Goal: Task Accomplishment & Management: Manage account settings

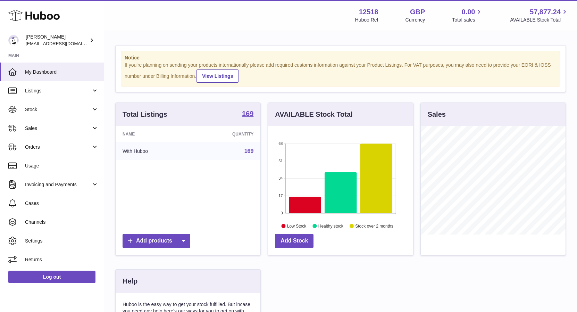
scroll to position [108, 145]
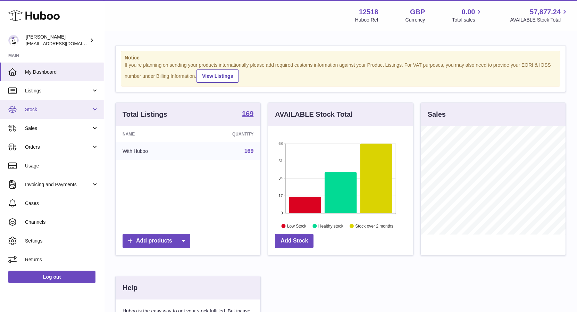
click at [42, 110] on span "Stock" at bounding box center [58, 109] width 66 height 7
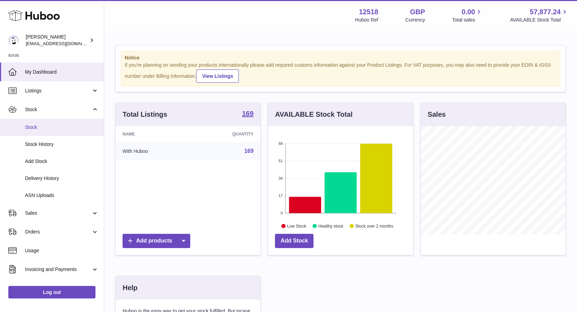
click at [36, 126] on span "Stock" at bounding box center [62, 127] width 74 height 7
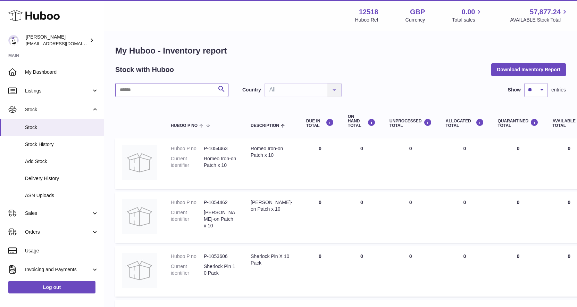
click at [142, 85] on input "text" at bounding box center [171, 90] width 113 height 14
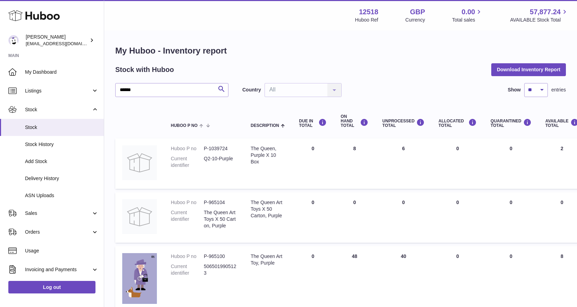
drag, startPoint x: 408, startPoint y: 149, endPoint x: 390, endPoint y: 151, distance: 17.8
click at [391, 148] on td "UNPROCESSED Total 6" at bounding box center [403, 163] width 56 height 50
drag, startPoint x: 409, startPoint y: 257, endPoint x: 407, endPoint y: 254, distance: 3.7
click at [399, 257] on td "UNPROCESSED Total 40" at bounding box center [403, 279] width 56 height 66
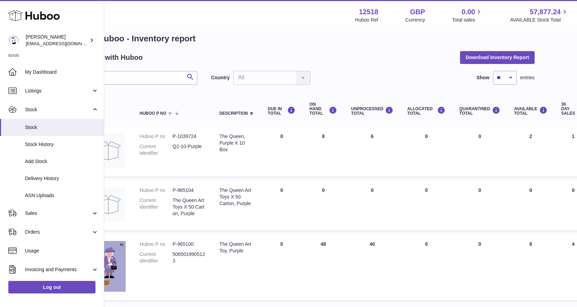
scroll to position [12, 0]
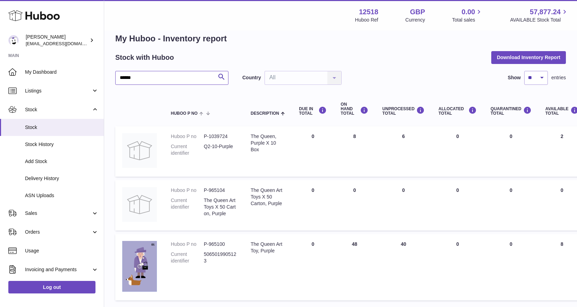
drag, startPoint x: 139, startPoint y: 79, endPoint x: 122, endPoint y: 79, distance: 16.7
click at [122, 78] on input "******" at bounding box center [171, 78] width 113 height 14
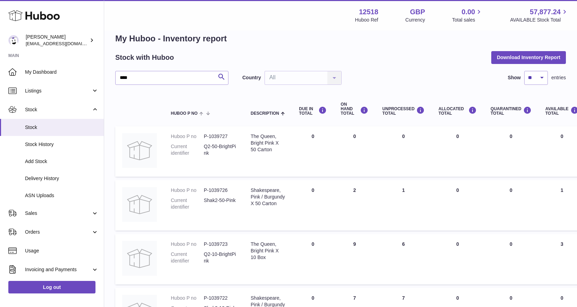
drag, startPoint x: 407, startPoint y: 190, endPoint x: 398, endPoint y: 190, distance: 9.4
click at [398, 190] on td "UNPROCESSED Total 1" at bounding box center [403, 205] width 56 height 50
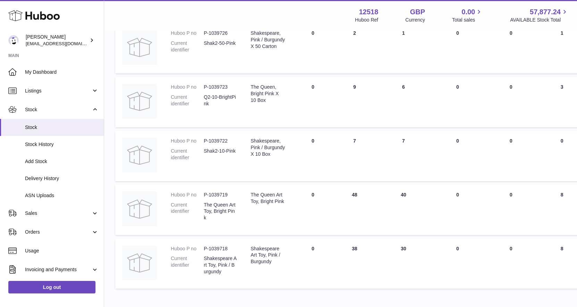
scroll to position [169, 0]
click at [347, 85] on td "ON HAND Total 9" at bounding box center [355, 101] width 42 height 50
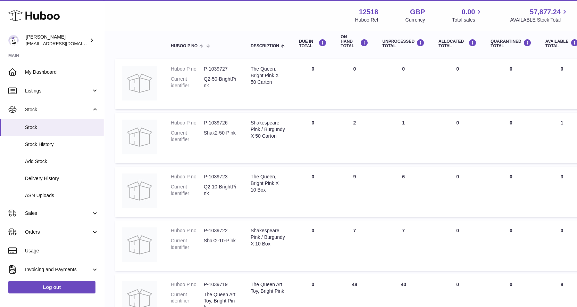
scroll to position [80, 0]
drag, startPoint x: 362, startPoint y: 116, endPoint x: 345, endPoint y: 118, distance: 17.1
click at [344, 118] on td "ON HAND Total 2" at bounding box center [355, 137] width 42 height 50
click at [340, 123] on td "ON HAND Total 2" at bounding box center [355, 137] width 42 height 50
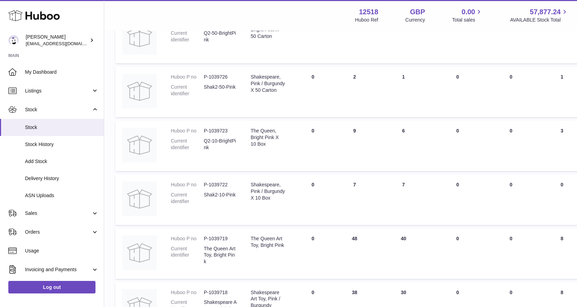
scroll to position [126, 0]
drag, startPoint x: 360, startPoint y: 181, endPoint x: 348, endPoint y: 182, distance: 12.2
click at [348, 182] on td "ON HAND Total 7" at bounding box center [355, 199] width 42 height 50
drag, startPoint x: 353, startPoint y: 289, endPoint x: 337, endPoint y: 290, distance: 16.0
click at [338, 290] on td "ON HAND Total 38" at bounding box center [355, 306] width 42 height 50
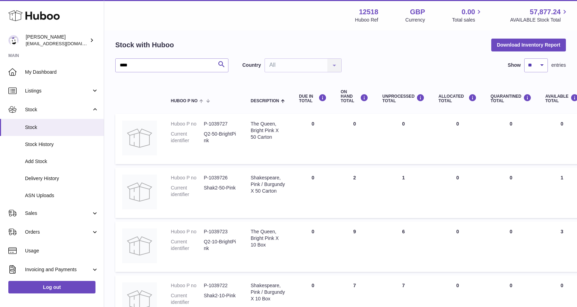
scroll to position [0, 0]
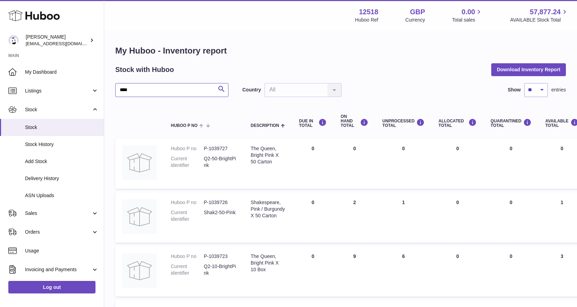
drag, startPoint x: 135, startPoint y: 89, endPoint x: 102, endPoint y: 84, distance: 33.1
click at [102, 86] on div "Huboo Caitlin Derer caitlin@fancylamp.co Main My Dashboard Listings Not with Hu…" at bounding box center [288, 258] width 577 height 516
drag, startPoint x: 359, startPoint y: 200, endPoint x: 349, endPoint y: 202, distance: 10.4
click at [349, 201] on td "ON HAND Total 1" at bounding box center [355, 217] width 42 height 50
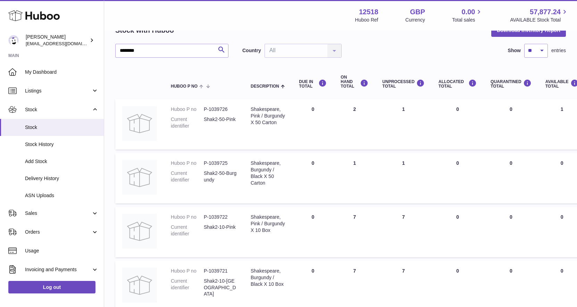
scroll to position [46, 0]
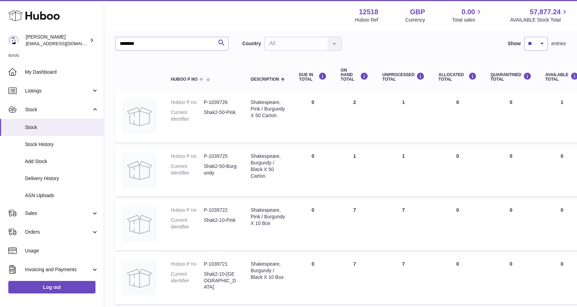
drag, startPoint x: 357, startPoint y: 208, endPoint x: 347, endPoint y: 208, distance: 10.1
click at [350, 208] on td "ON HAND Total 7" at bounding box center [355, 225] width 42 height 50
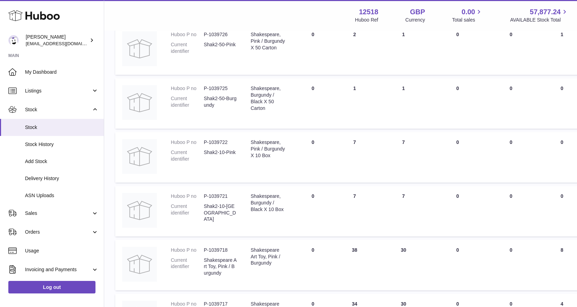
scroll to position [117, 0]
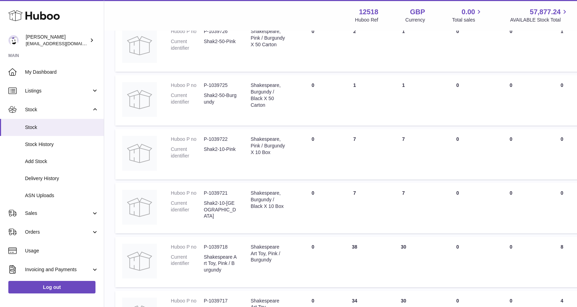
drag, startPoint x: 355, startPoint y: 192, endPoint x: 343, endPoint y: 194, distance: 12.0
click at [343, 193] on td "ON HAND Total 7" at bounding box center [355, 208] width 42 height 50
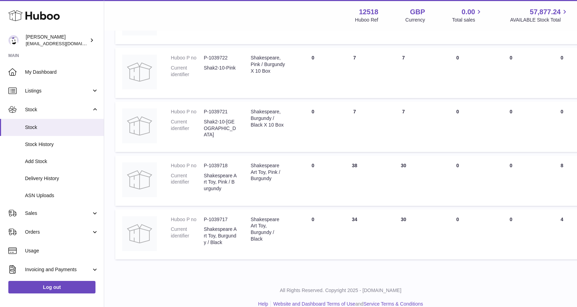
scroll to position [198, 0]
drag, startPoint x: 350, startPoint y: 221, endPoint x: 343, endPoint y: 222, distance: 7.4
click at [346, 222] on td "ON HAND Total 34" at bounding box center [355, 235] width 42 height 50
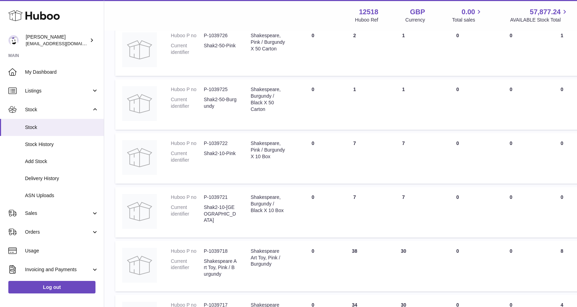
scroll to position [3, 0]
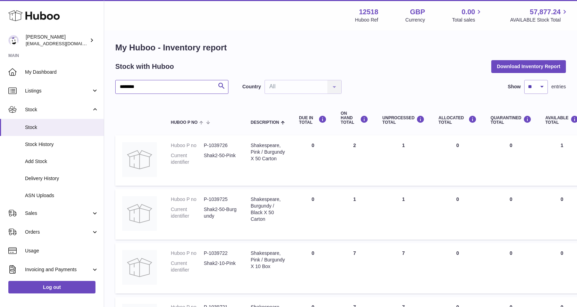
drag, startPoint x: 141, startPoint y: 90, endPoint x: 105, endPoint y: 83, distance: 37.0
click at [105, 85] on div "My Huboo - Inventory report Stock with Huboo Download Inventory Report ********…" at bounding box center [340, 249] width 473 height 443
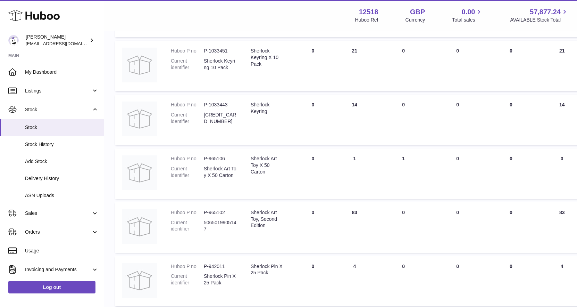
scroll to position [149, 0]
drag, startPoint x: 355, startPoint y: 158, endPoint x: 304, endPoint y: 177, distance: 54.7
click at [340, 161] on td "ON HAND Total 1" at bounding box center [355, 176] width 42 height 50
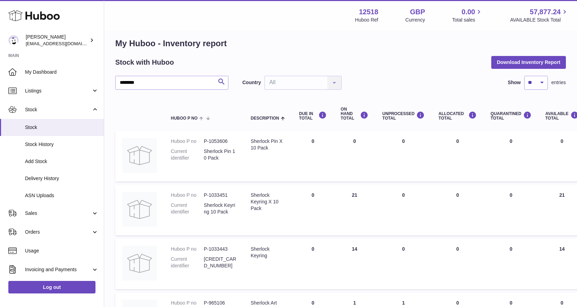
scroll to position [0, 0]
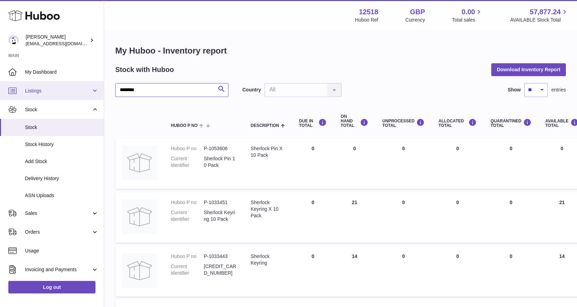
drag, startPoint x: 154, startPoint y: 90, endPoint x: 95, endPoint y: 85, distance: 59.3
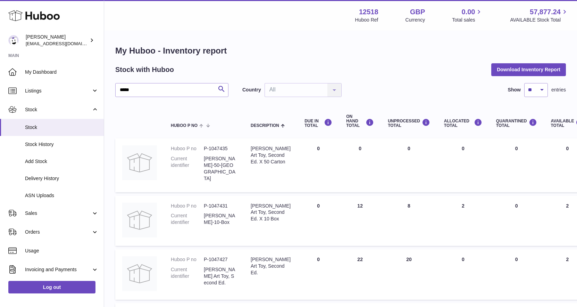
drag, startPoint x: 361, startPoint y: 200, endPoint x: 344, endPoint y: 198, distance: 17.1
click at [344, 198] on td "ON HAND Total 12" at bounding box center [360, 220] width 42 height 50
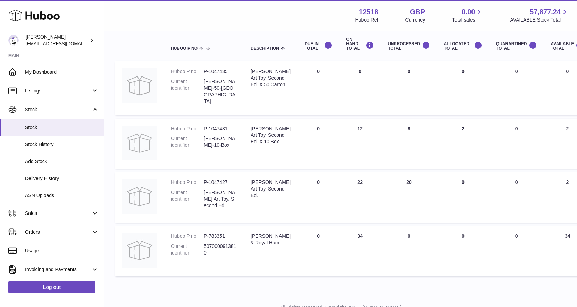
scroll to position [86, 0]
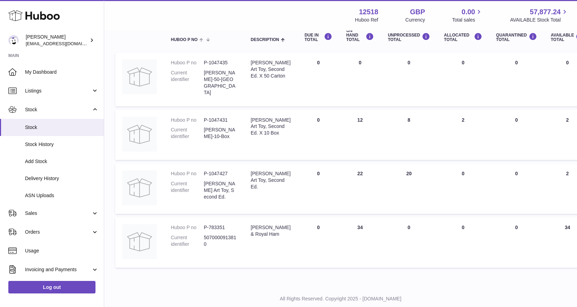
drag, startPoint x: 353, startPoint y: 224, endPoint x: 332, endPoint y: 225, distance: 21.2
click at [339, 225] on td "ON HAND Total 34" at bounding box center [360, 242] width 42 height 50
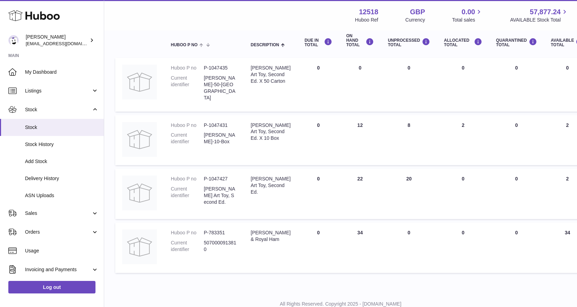
scroll to position [0, 0]
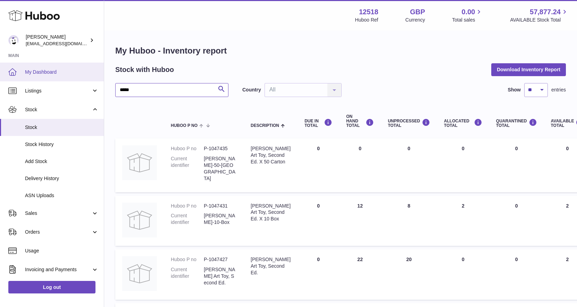
drag, startPoint x: 139, startPoint y: 94, endPoint x: 92, endPoint y: 79, distance: 49.4
click at [97, 91] on div "Huboo Caitlin Derer caitlin@fancylamp.co Main My Dashboard Listings Not with Hu…" at bounding box center [288, 205] width 577 height 411
type input "****"
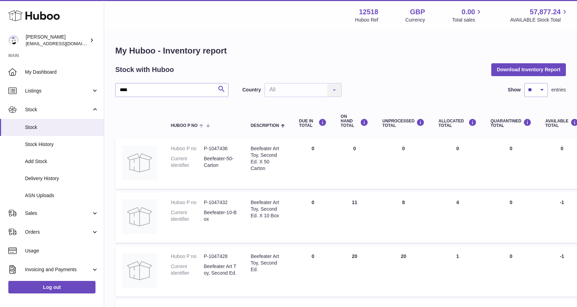
drag, startPoint x: 360, startPoint y: 203, endPoint x: 352, endPoint y: 207, distance: 9.8
click at [348, 205] on td "ON HAND Total 11" at bounding box center [355, 217] width 42 height 50
drag, startPoint x: 35, startPoint y: 212, endPoint x: 35, endPoint y: 221, distance: 9.0
click at [35, 212] on span "Sales" at bounding box center [58, 213] width 66 height 7
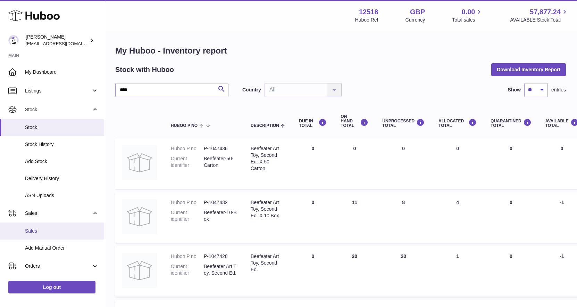
click at [34, 229] on span "Sales" at bounding box center [62, 230] width 74 height 7
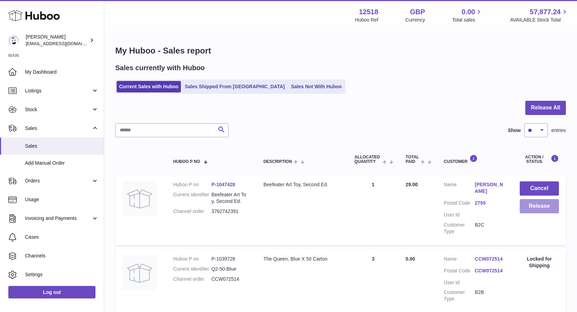
click at [533, 209] on button "Release" at bounding box center [539, 206] width 39 height 14
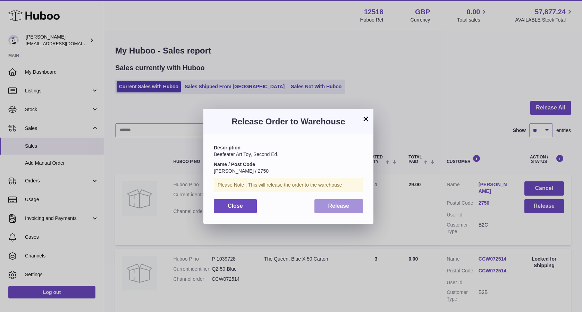
drag, startPoint x: 352, startPoint y: 209, endPoint x: 361, endPoint y: 211, distance: 9.0
click at [352, 209] on button "Release" at bounding box center [339, 206] width 49 height 14
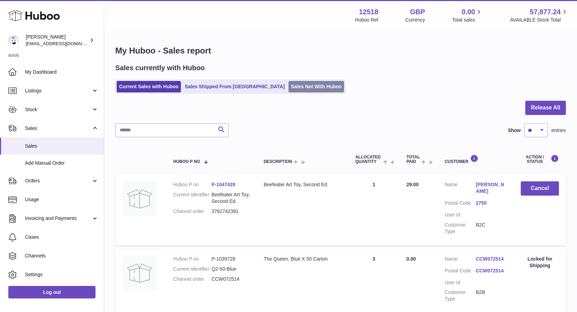
click at [289, 91] on link "Sales Not With Huboo" at bounding box center [317, 86] width 56 height 11
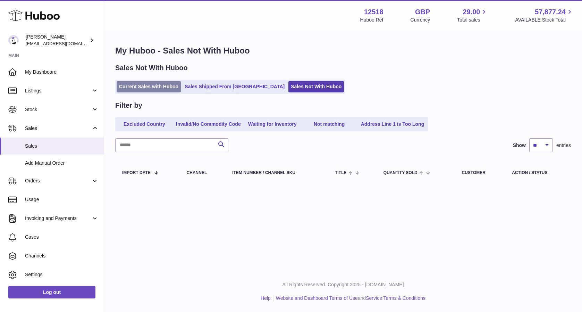
click at [150, 86] on link "Current Sales with Huboo" at bounding box center [149, 86] width 64 height 11
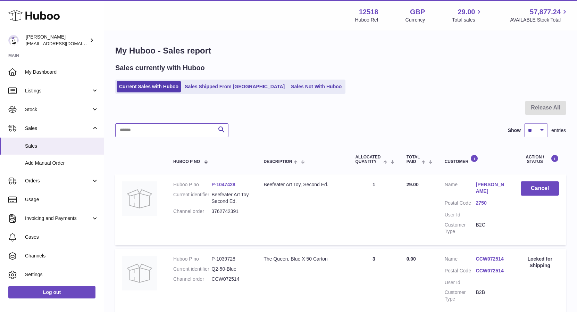
click at [141, 134] on input "text" at bounding box center [171, 130] width 113 height 14
type input "*****"
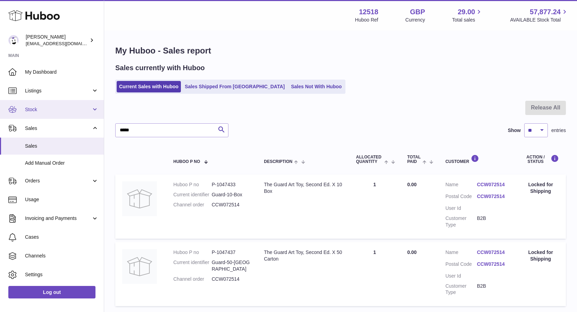
click at [51, 110] on span "Stock" at bounding box center [58, 109] width 66 height 7
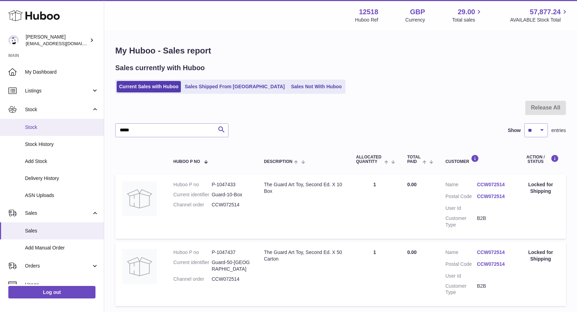
click at [35, 126] on span "Stock" at bounding box center [62, 127] width 74 height 7
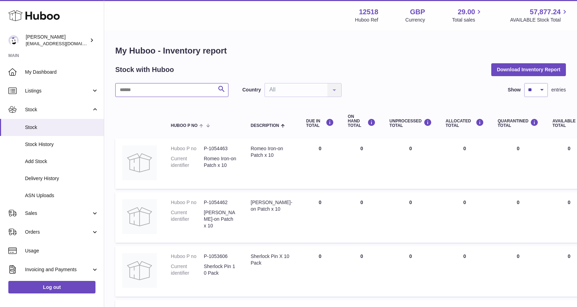
click at [142, 90] on input "text" at bounding box center [171, 90] width 113 height 14
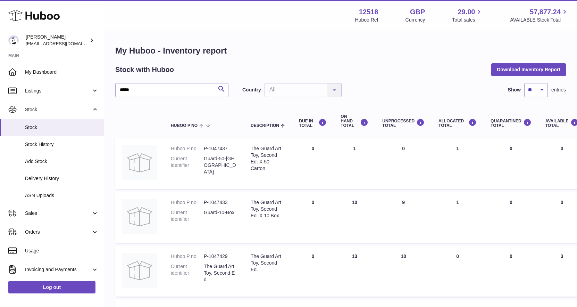
drag, startPoint x: 354, startPoint y: 149, endPoint x: 339, endPoint y: 151, distance: 15.1
click at [340, 147] on td "ON HAND Total 1" at bounding box center [355, 163] width 42 height 50
drag, startPoint x: 410, startPoint y: 201, endPoint x: 381, endPoint y: 206, distance: 28.9
click at [381, 206] on td "UNPROCESSED Total 9" at bounding box center [403, 217] width 56 height 50
drag, startPoint x: 366, startPoint y: 205, endPoint x: 336, endPoint y: 205, distance: 29.2
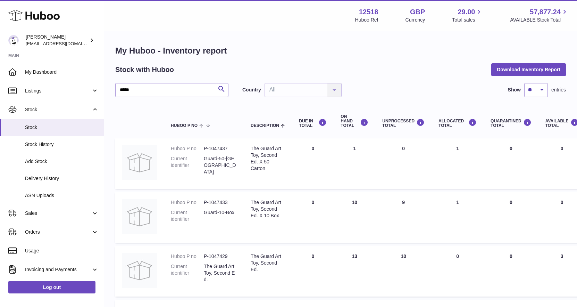
click at [336, 205] on td "ON HAND Total 10" at bounding box center [355, 217] width 42 height 50
drag, startPoint x: 360, startPoint y: 148, endPoint x: 353, endPoint y: 155, distance: 10.3
click at [344, 145] on td "ON HAND Total 1" at bounding box center [355, 163] width 42 height 50
drag, startPoint x: 359, startPoint y: 200, endPoint x: 342, endPoint y: 202, distance: 16.4
click at [342, 202] on td "ON HAND Total 10" at bounding box center [355, 217] width 42 height 50
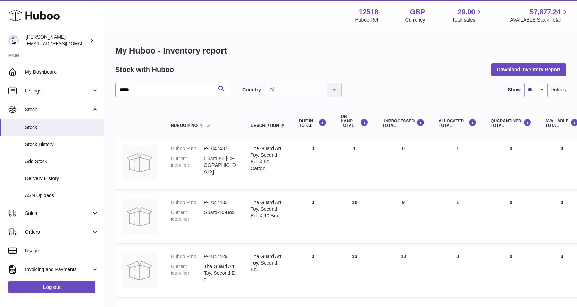
drag, startPoint x: 346, startPoint y: 254, endPoint x: 283, endPoint y: 262, distance: 63.0
click at [330, 256] on tr "Huboo P no P-1047429 Current identifier The Guard Art Toy, Second Ed. Descripti…" at bounding box center [434, 271] width 639 height 50
drag, startPoint x: 136, startPoint y: 89, endPoint x: 96, endPoint y: 78, distance: 41.6
type input "*********"
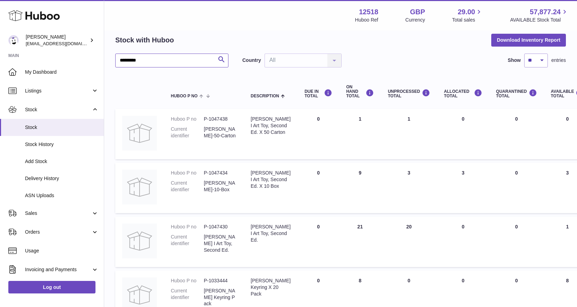
scroll to position [29, 0]
drag, startPoint x: 263, startPoint y: 116, endPoint x: 291, endPoint y: 136, distance: 34.2
click at [286, 137] on td "Description Elizabeth I Art Toy, Second Ed. X 50 Carton" at bounding box center [271, 134] width 54 height 50
click at [290, 133] on td "Description Elizabeth I Art Toy, Second Ed. X 50 Carton" at bounding box center [271, 134] width 54 height 50
drag, startPoint x: 267, startPoint y: 118, endPoint x: 282, endPoint y: 137, distance: 24.9
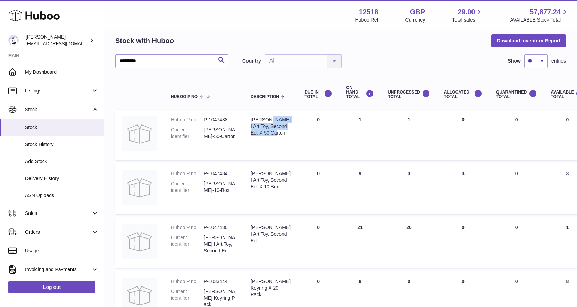
click at [283, 138] on td "Description Elizabeth I Art Toy, Second Ed. X 50 Carton" at bounding box center [271, 134] width 54 height 50
click at [284, 137] on td "Description Elizabeth I Art Toy, Second Ed. X 50 Carton" at bounding box center [271, 134] width 54 height 50
drag, startPoint x: 269, startPoint y: 119, endPoint x: 427, endPoint y: 136, distance: 158.6
click at [429, 136] on tr "Huboo P no P-1047438 Current identifier Elizabeth-50-Carton Description Elizabe…" at bounding box center [437, 134] width 645 height 50
drag, startPoint x: 357, startPoint y: 174, endPoint x: 350, endPoint y: 173, distance: 6.8
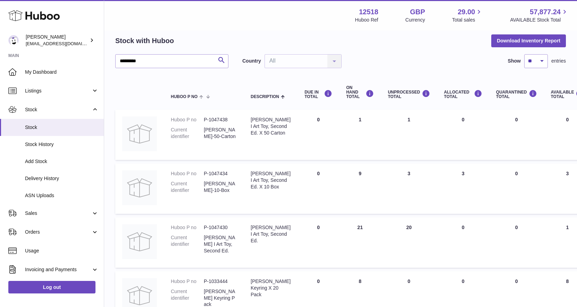
click at [350, 173] on td "ON HAND Total 9" at bounding box center [360, 188] width 42 height 50
drag, startPoint x: 408, startPoint y: 172, endPoint x: 398, endPoint y: 174, distance: 10.9
click at [396, 172] on td "UNPROCESSED Total 3" at bounding box center [409, 188] width 56 height 50
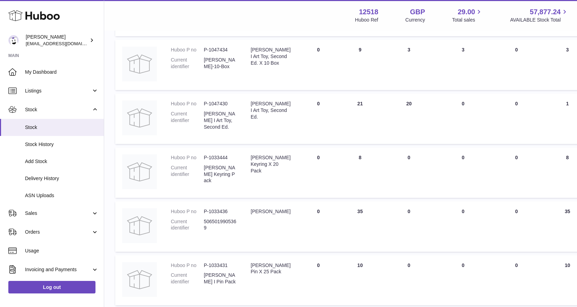
scroll to position [153, 0]
click at [40, 178] on span "Delivery History" at bounding box center [62, 178] width 74 height 7
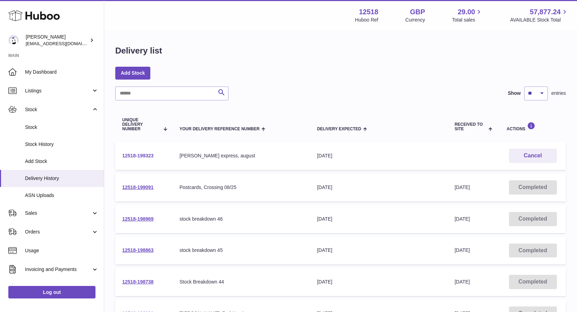
click at [147, 155] on link "12518-199323" at bounding box center [137, 156] width 31 height 6
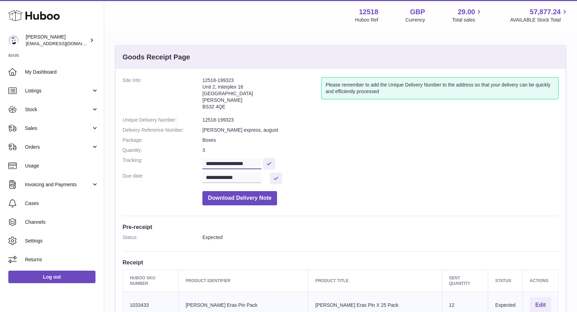
click at [218, 165] on input "**********" at bounding box center [231, 164] width 59 height 10
click at [218, 164] on input "**********" at bounding box center [231, 164] width 59 height 10
click at [367, 170] on dl "**********" at bounding box center [341, 143] width 436 height 132
click at [331, 110] on div "Please remember to add the Unique Delivery Number to the address so that your d…" at bounding box center [440, 95] width 238 height 36
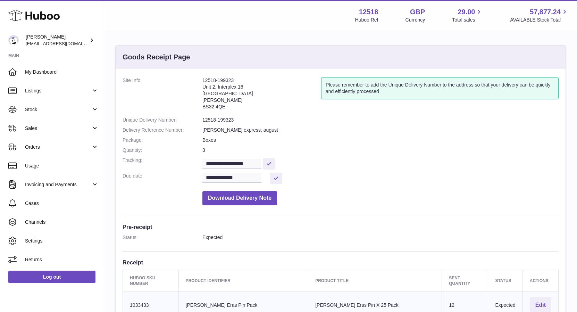
click at [350, 166] on dd "**********" at bounding box center [380, 163] width 356 height 12
click at [32, 16] on icon at bounding box center [33, 16] width 51 height 14
click at [38, 202] on span "Cases" at bounding box center [62, 203] width 74 height 7
click at [44, 72] on span "My Dashboard" at bounding box center [62, 72] width 74 height 7
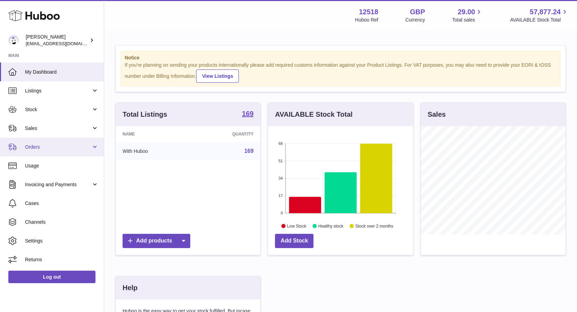
scroll to position [108, 145]
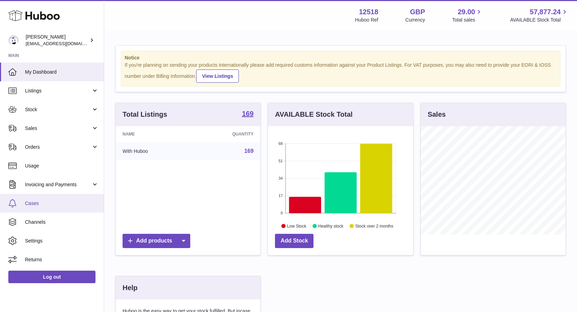
click at [31, 202] on span "Cases" at bounding box center [62, 203] width 74 height 7
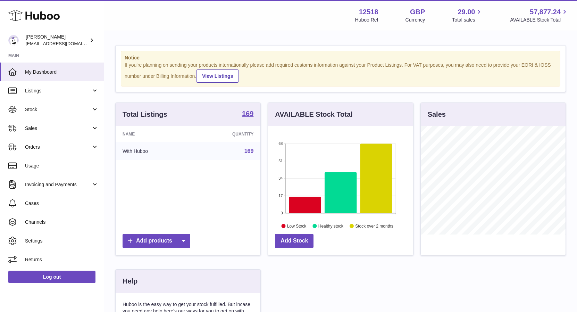
scroll to position [108, 145]
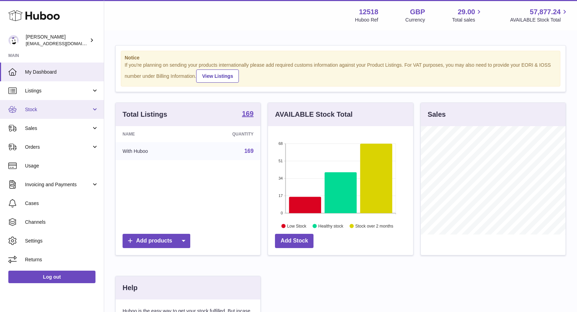
click at [43, 109] on span "Stock" at bounding box center [58, 109] width 66 height 7
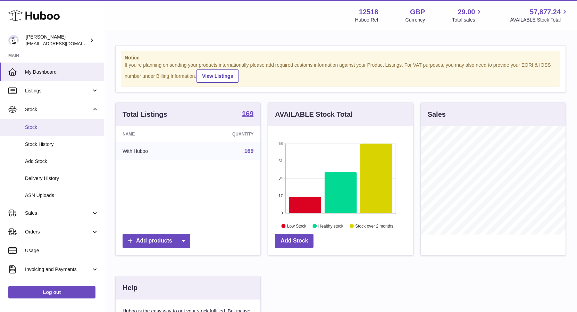
click at [34, 126] on span "Stock" at bounding box center [62, 127] width 74 height 7
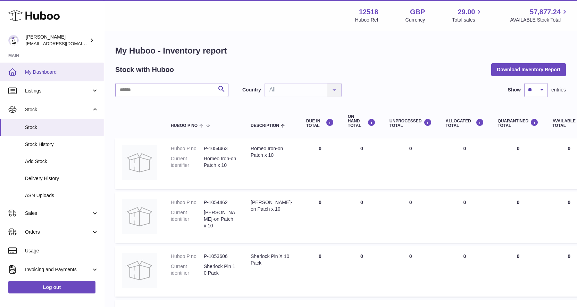
click at [67, 72] on span "My Dashboard" at bounding box center [62, 72] width 74 height 7
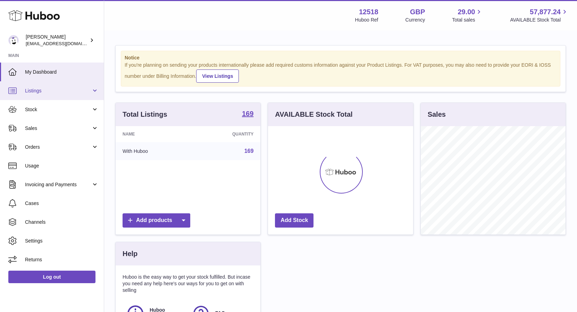
scroll to position [108, 145]
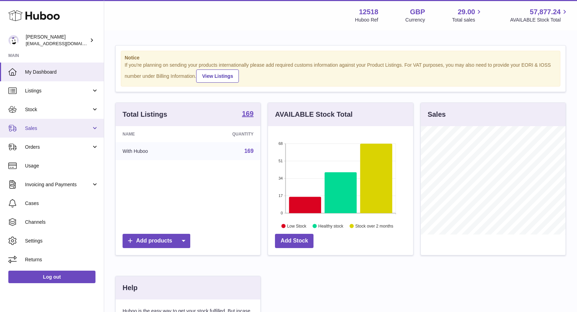
click at [56, 127] on span "Sales" at bounding box center [58, 128] width 66 height 7
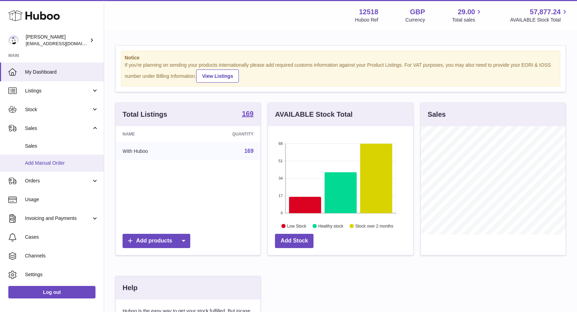
click at [49, 165] on span "Add Manual Order" at bounding box center [62, 163] width 74 height 7
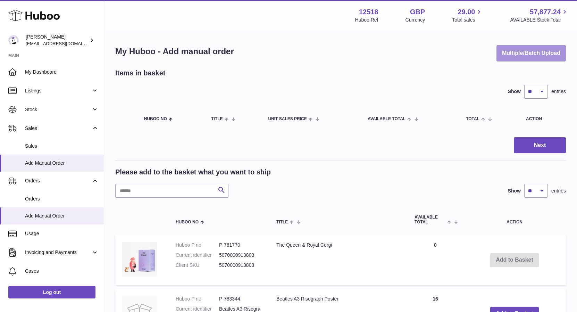
click at [534, 53] on button "Multiple/Batch Upload" at bounding box center [531, 53] width 69 height 16
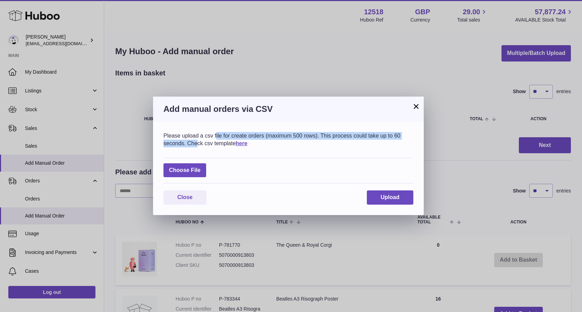
drag, startPoint x: 189, startPoint y: 136, endPoint x: 397, endPoint y: 130, distance: 208.4
click at [418, 133] on div "Please upload a csv file for create orders (maximum 500 rows). This process cou…" at bounding box center [288, 168] width 271 height 93
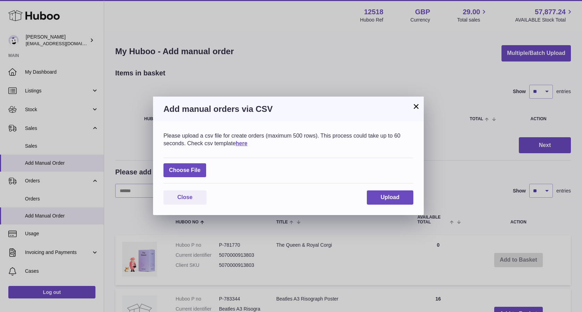
click at [333, 131] on div "Please upload a csv file for create orders (maximum 500 rows). This process cou…" at bounding box center [288, 168] width 271 height 93
drag, startPoint x: 206, startPoint y: 144, endPoint x: 214, endPoint y: 143, distance: 8.0
click at [211, 144] on div "Please upload a csv file for create orders (maximum 500 rows). This process cou…" at bounding box center [289, 139] width 250 height 15
click at [218, 142] on div "Please upload a csv file for create orders (maximum 500 rows). This process cou…" at bounding box center [289, 139] width 250 height 15
click at [241, 143] on link "here" at bounding box center [242, 143] width 12 height 6
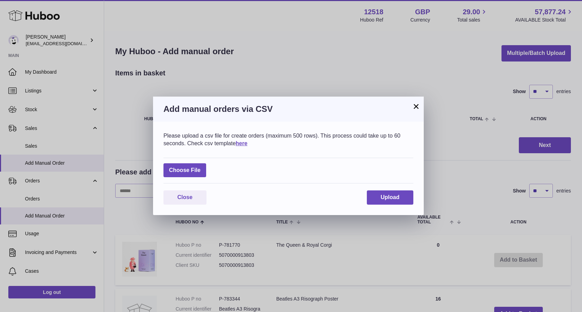
click at [416, 108] on button "×" at bounding box center [416, 106] width 8 height 8
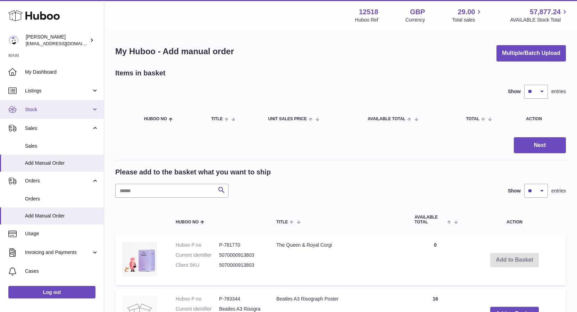
drag, startPoint x: 41, startPoint y: 106, endPoint x: 41, endPoint y: 110, distance: 4.5
click at [41, 106] on link "Stock" at bounding box center [52, 109] width 104 height 19
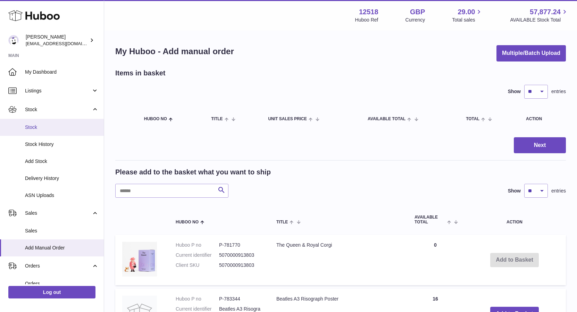
click at [38, 127] on span "Stock" at bounding box center [62, 127] width 74 height 7
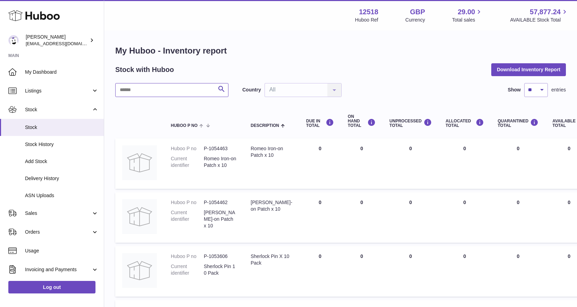
click at [167, 92] on input "text" at bounding box center [171, 90] width 113 height 14
paste input "**********"
type input "**********"
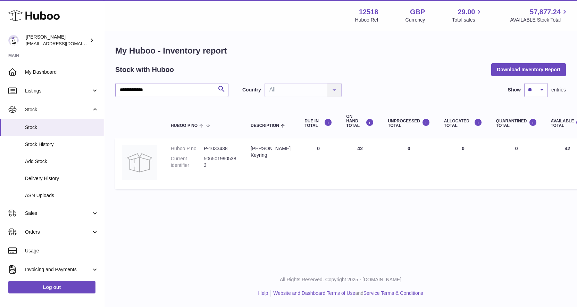
drag, startPoint x: 155, startPoint y: 204, endPoint x: 143, endPoint y: 197, distance: 13.5
click at [154, 205] on div "**********" at bounding box center [340, 118] width 473 height 175
click at [37, 72] on span "My Dashboard" at bounding box center [62, 72] width 74 height 7
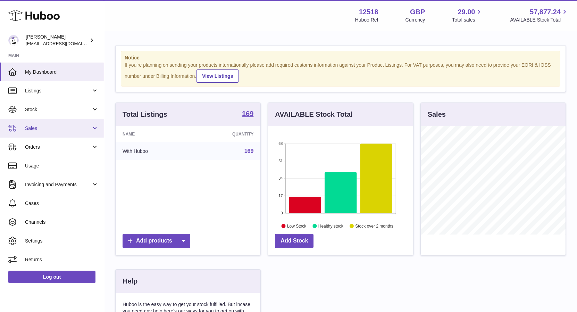
scroll to position [108, 145]
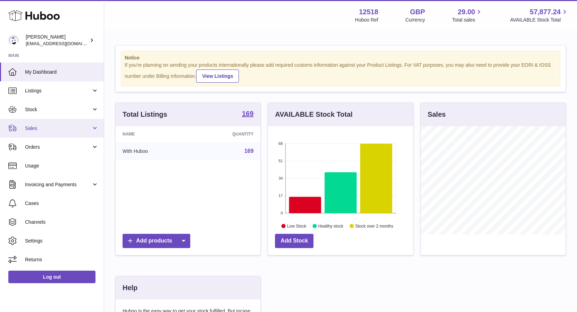
click at [40, 130] on span "Sales" at bounding box center [58, 128] width 66 height 7
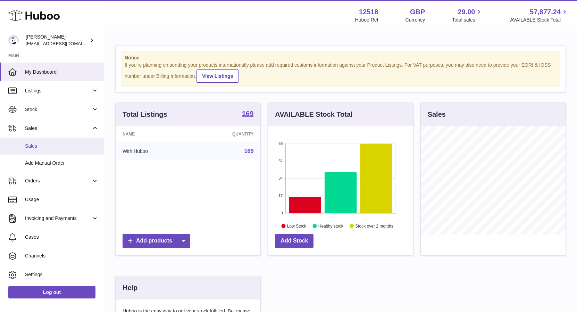
click at [35, 145] on span "Sales" at bounding box center [62, 146] width 74 height 7
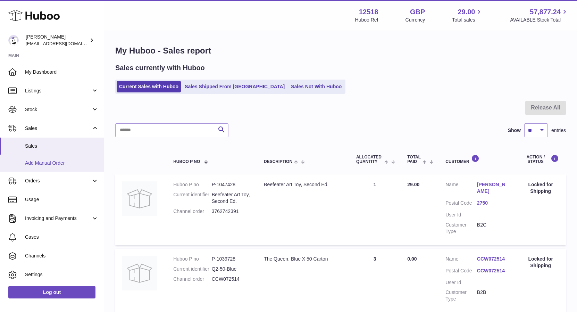
click at [35, 164] on span "Add Manual Order" at bounding box center [62, 163] width 74 height 7
click at [52, 163] on span "Add Manual Order" at bounding box center [62, 163] width 74 height 7
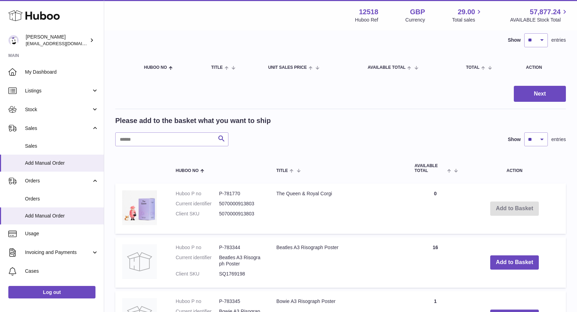
scroll to position [52, 0]
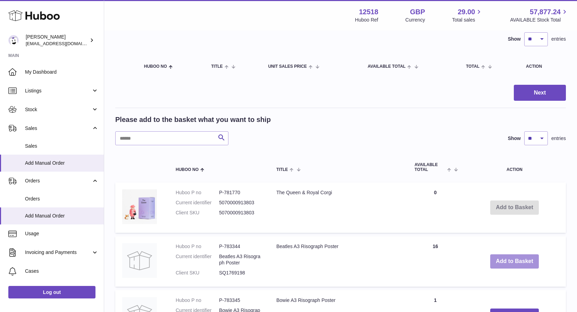
click at [509, 261] on button "Add to Basket" at bounding box center [514, 261] width 49 height 14
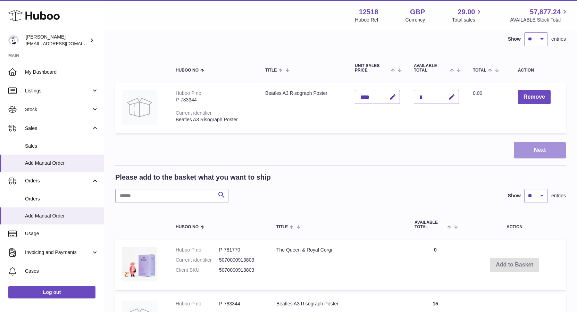
click at [540, 153] on button "Next" at bounding box center [540, 150] width 52 height 16
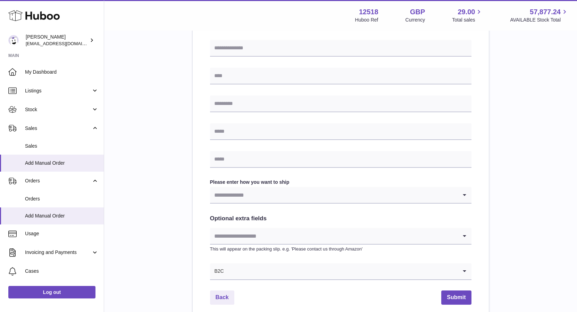
scroll to position [251, 0]
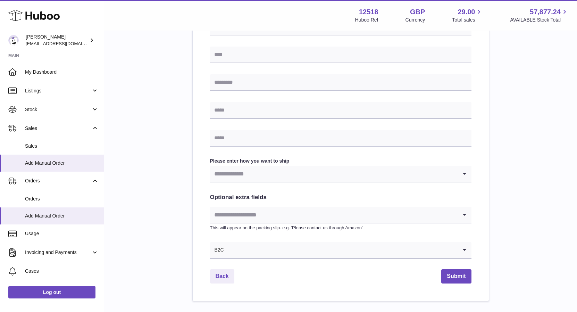
click at [285, 172] on input "Search for option" at bounding box center [334, 174] width 248 height 16
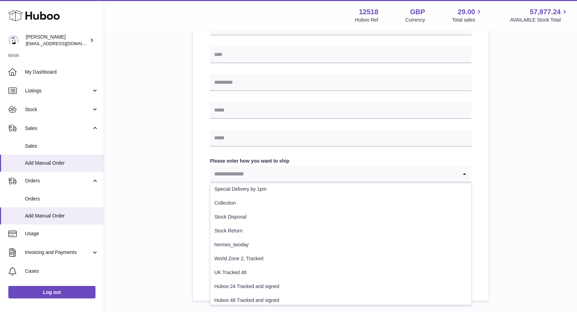
scroll to position [91, 0]
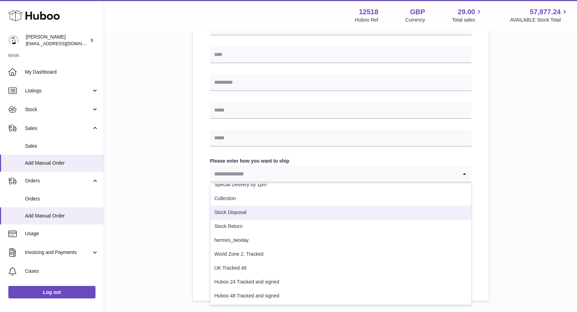
click at [523, 192] on div "Please enter where you want to ship the items UK Europe World Find Address Plea…" at bounding box center [340, 59] width 451 height 484
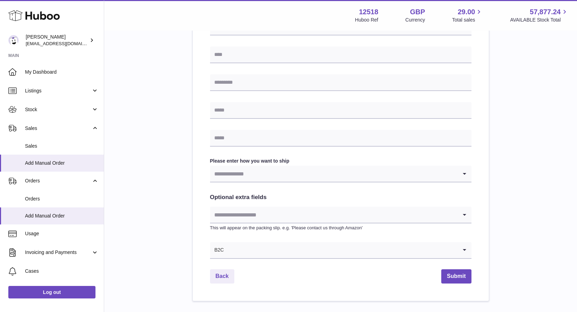
click at [156, 168] on div "Please enter where you want to ship the items UK Europe World Find Address Plea…" at bounding box center [340, 59] width 451 height 484
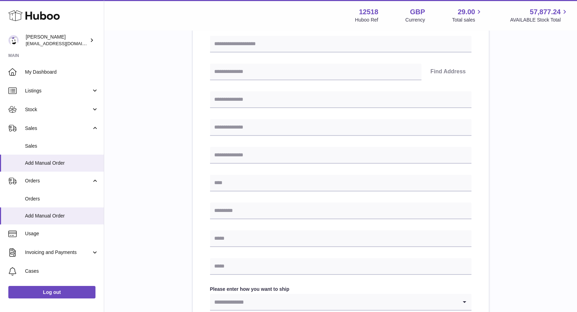
scroll to position [4, 0]
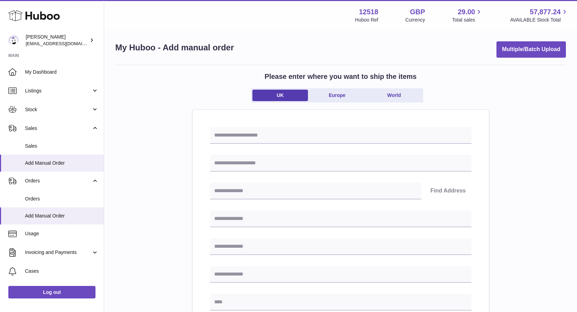
scroll to position [52, 0]
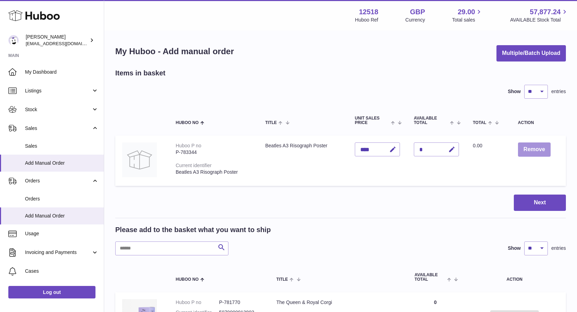
click at [534, 150] on button "Remove" at bounding box center [534, 149] width 33 height 14
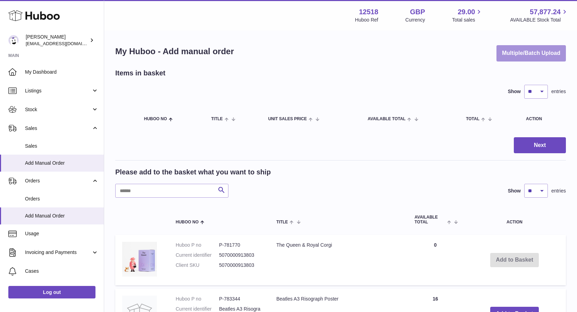
click at [524, 56] on button "Multiple/Batch Upload" at bounding box center [531, 53] width 69 height 16
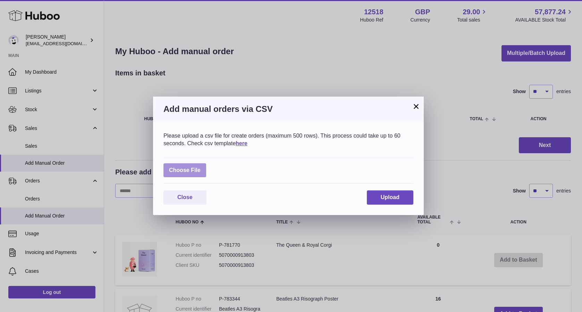
click at [190, 169] on label at bounding box center [185, 170] width 43 height 14
click at [201, 167] on input "file" at bounding box center [201, 167] width 0 height 0
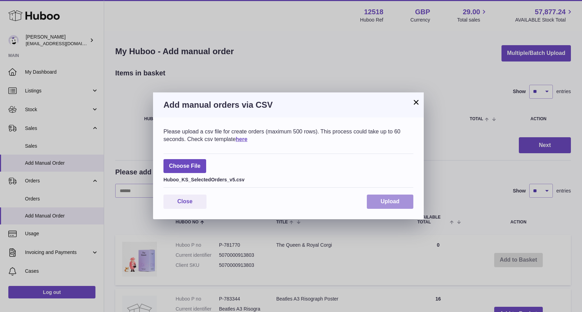
click at [391, 203] on span "Upload" at bounding box center [390, 201] width 19 height 6
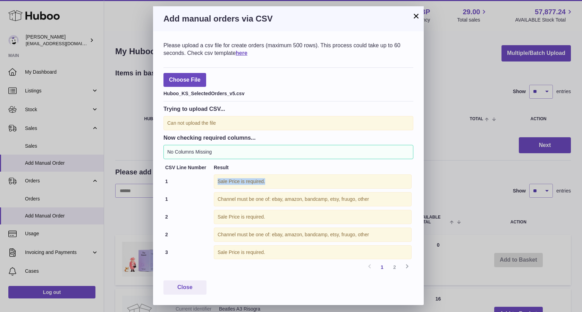
drag, startPoint x: 266, startPoint y: 181, endPoint x: 233, endPoint y: 163, distance: 37.9
click at [218, 177] on div "Sale Price is required." at bounding box center [313, 181] width 198 height 14
copy div "Sale Price is required."
drag, startPoint x: 220, startPoint y: 199, endPoint x: 373, endPoint y: 201, distance: 153.1
click at [375, 201] on div "Channel must be one of: ebay, amazon, bandcamp, etsy, fruugo, other" at bounding box center [313, 199] width 198 height 14
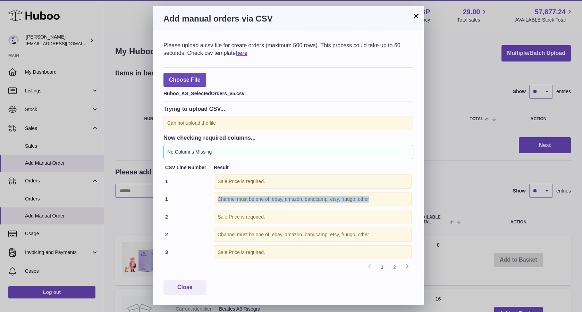
copy div "Channel must be one of: ebay, amazon, bandcamp, etsy, fruugo, other"
click at [395, 269] on link "2" at bounding box center [395, 267] width 13 height 13
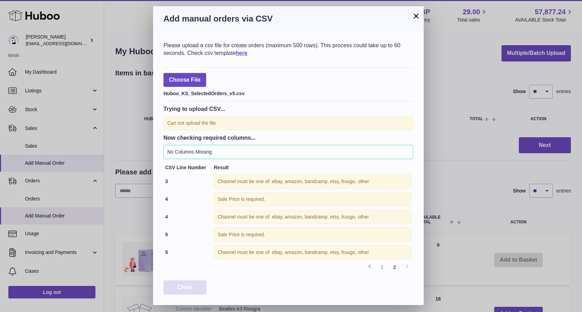
click at [189, 288] on span "Close" at bounding box center [184, 287] width 15 height 6
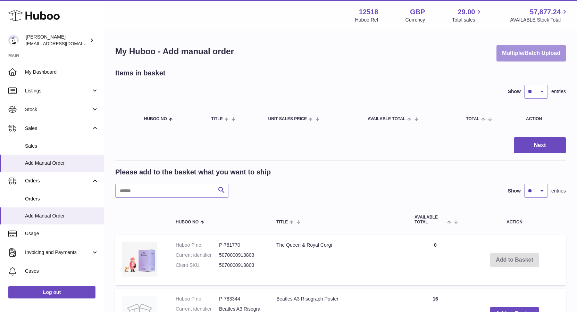
click at [519, 55] on button "Multiple/Batch Upload" at bounding box center [531, 53] width 69 height 16
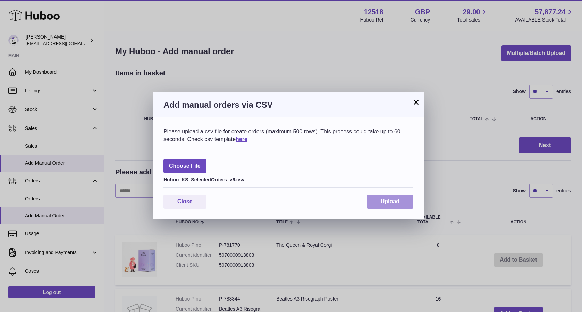
click at [396, 201] on span "Upload" at bounding box center [390, 201] width 19 height 6
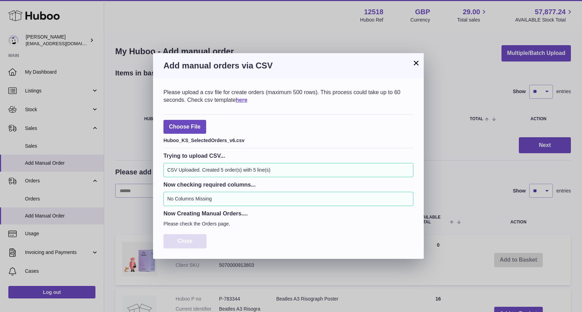
click at [181, 244] on span "Close" at bounding box center [184, 241] width 15 height 6
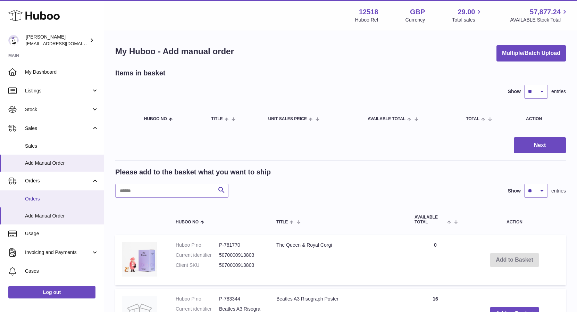
click at [39, 200] on span "Orders" at bounding box center [62, 198] width 74 height 7
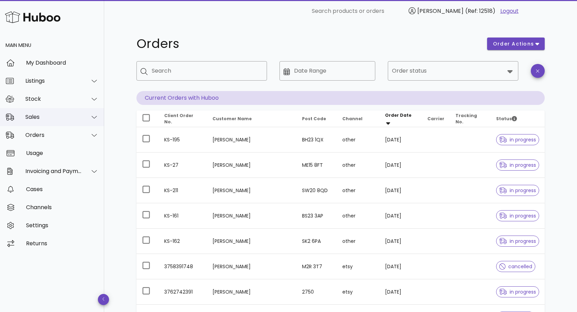
click at [34, 117] on div "Sales" at bounding box center [53, 117] width 57 height 7
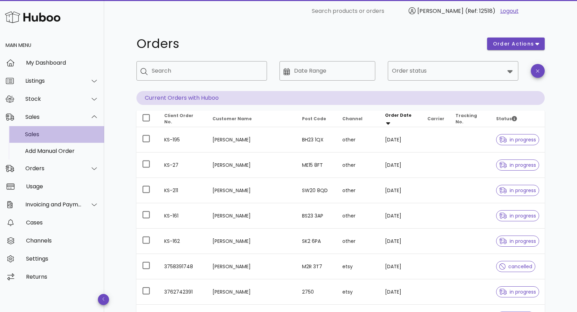
click at [33, 132] on div "Sales" at bounding box center [62, 134] width 74 height 7
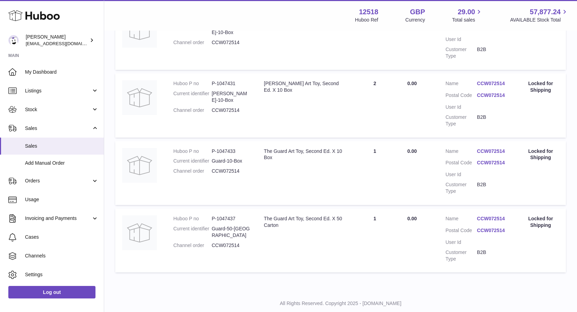
scroll to position [397, 0]
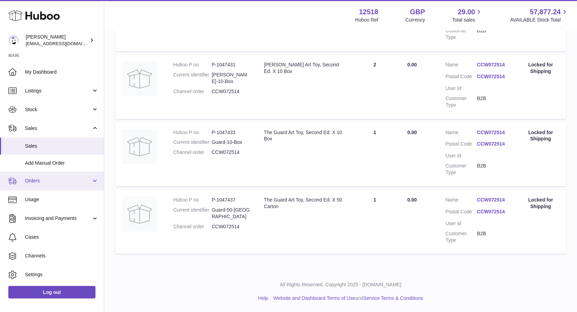
click at [34, 180] on span "Orders" at bounding box center [58, 180] width 66 height 7
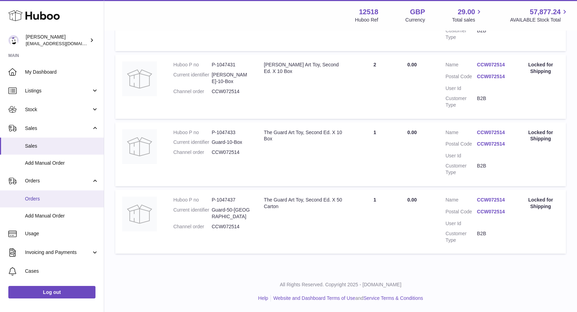
click at [34, 198] on span "Orders" at bounding box center [62, 198] width 74 height 7
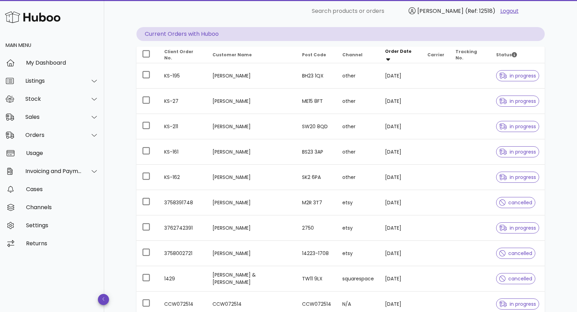
scroll to position [64, 0]
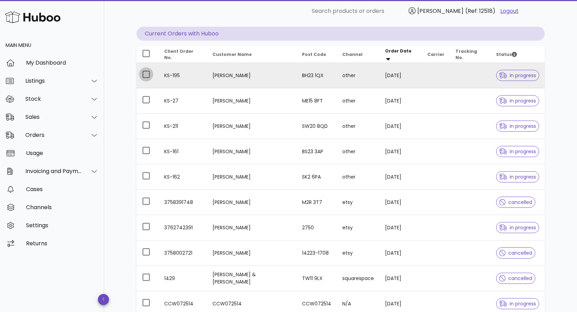
click at [147, 76] on div at bounding box center [146, 74] width 12 height 12
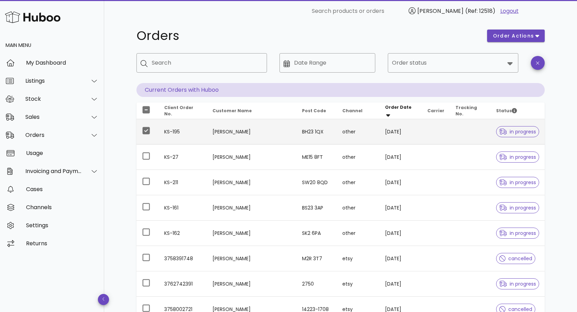
scroll to position [0, 0]
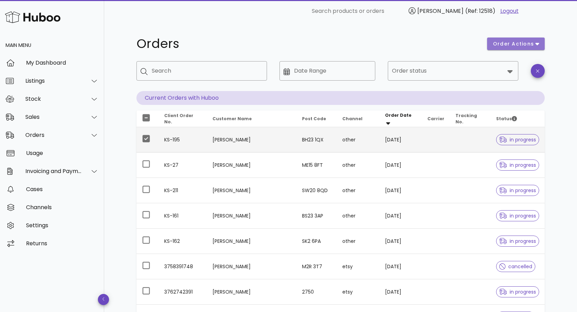
click at [533, 43] on span "order actions" at bounding box center [514, 43] width 42 height 7
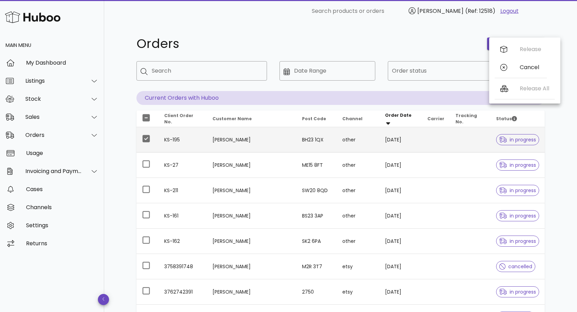
click at [566, 28] on div "Orders order actions ​ Search ​ Date Range ​ Order status Current Orders with H…" at bounding box center [340, 239] width 473 height 435
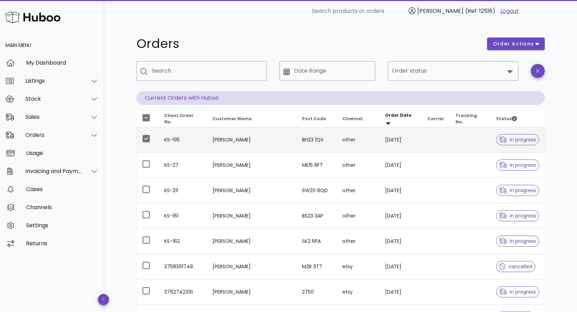
click at [565, 70] on div "Orders order actions ​ Search ​ Date Range ​ Order status Current Orders with H…" at bounding box center [340, 239] width 473 height 435
click at [147, 141] on div at bounding box center [146, 139] width 12 height 12
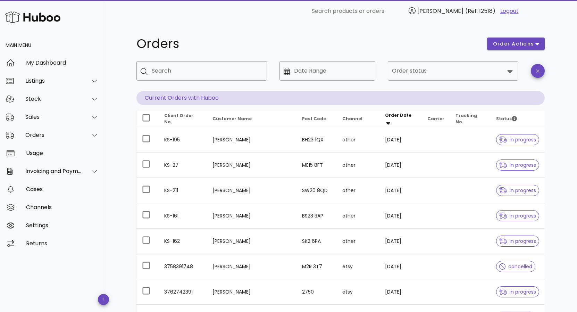
click at [571, 139] on div "Orders order actions ​ Search ​ Date Range ​ Order status Current Orders with H…" at bounding box center [340, 239] width 473 height 435
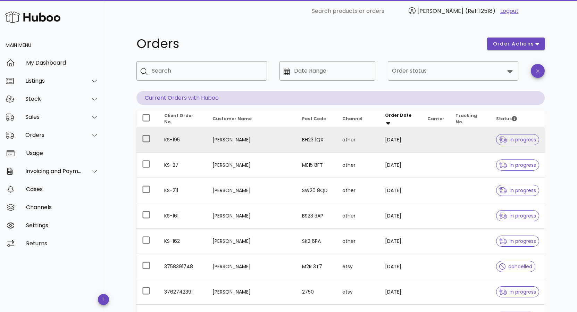
click at [514, 140] on span "in progress" at bounding box center [517, 139] width 37 height 5
click at [260, 142] on td "[PERSON_NAME]" at bounding box center [252, 139] width 90 height 25
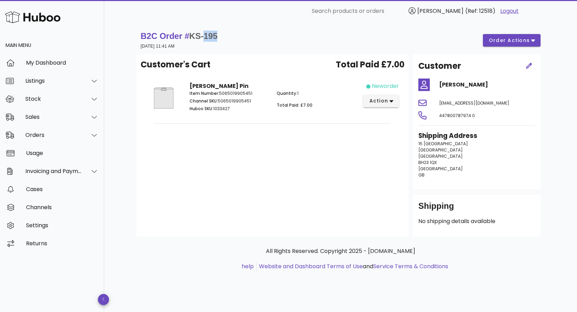
drag, startPoint x: 222, startPoint y: 36, endPoint x: 205, endPoint y: 34, distance: 17.1
click at [204, 37] on div "B2C Order # KS-195 [DATE] 11:41 AM order actions" at bounding box center [341, 40] width 400 height 19
copy span "195"
drag, startPoint x: 423, startPoint y: 143, endPoint x: 440, endPoint y: 143, distance: 16.3
click at [443, 140] on div "Shipping Address [STREET_ADDRESS]" at bounding box center [476, 157] width 125 height 61
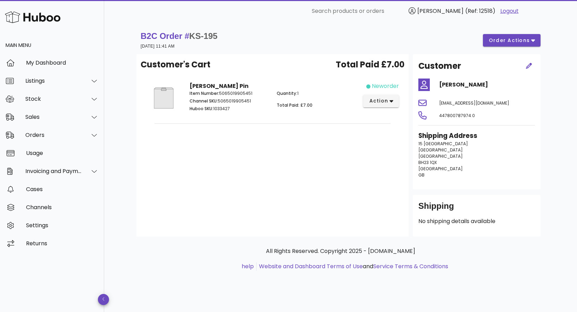
click at [434, 150] on span "Christchurch" at bounding box center [440, 150] width 44 height 6
drag, startPoint x: 457, startPoint y: 182, endPoint x: 467, endPoint y: 160, distance: 23.9
click at [457, 182] on div "Shipping Address 15 Fairfield Christchurch Dorset BH23 1QX United Kingdom GB" at bounding box center [476, 157] width 125 height 61
click at [300, 170] on div "Customer's Cart Total Paid £7.00 Anne Boleyn Pin Item Number: 5065019905451 Cha…" at bounding box center [272, 145] width 272 height 182
drag, startPoint x: 240, startPoint y: 171, endPoint x: 242, endPoint y: 160, distance: 10.5
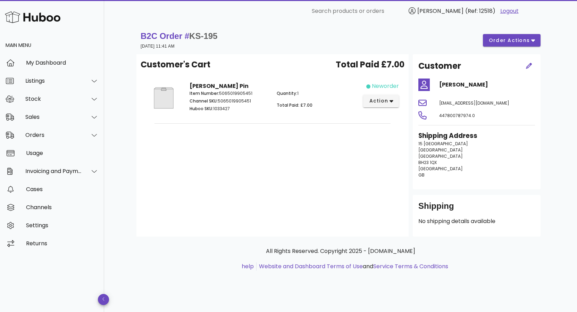
click at [240, 172] on div "Customer's Cart Total Paid £7.00 Anne Boleyn Pin Item Number: 5065019905451 Cha…" at bounding box center [272, 145] width 272 height 182
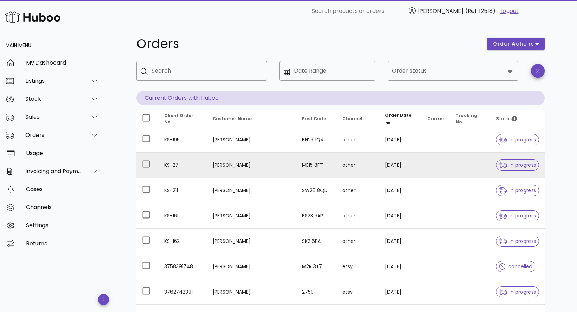
click at [226, 165] on td "Lauren Reade" at bounding box center [252, 164] width 90 height 25
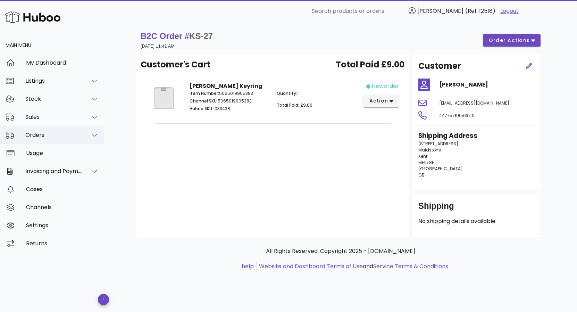
click at [36, 135] on div "Orders" at bounding box center [53, 135] width 57 height 7
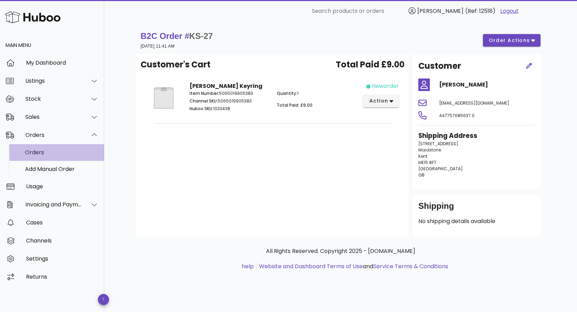
click at [38, 153] on div "Orders" at bounding box center [62, 152] width 74 height 7
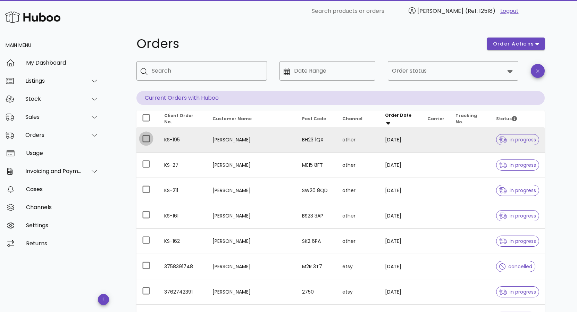
click at [148, 139] on div at bounding box center [146, 139] width 12 height 12
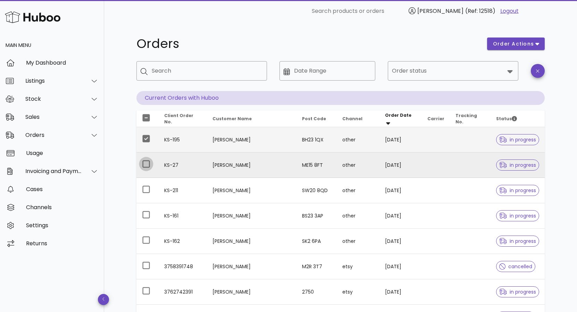
click at [147, 162] on div at bounding box center [146, 164] width 12 height 12
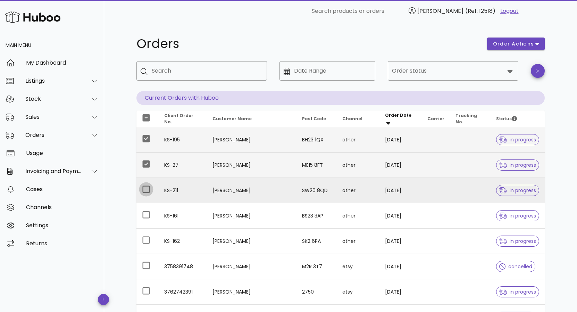
click at [145, 190] on div at bounding box center [146, 189] width 12 height 12
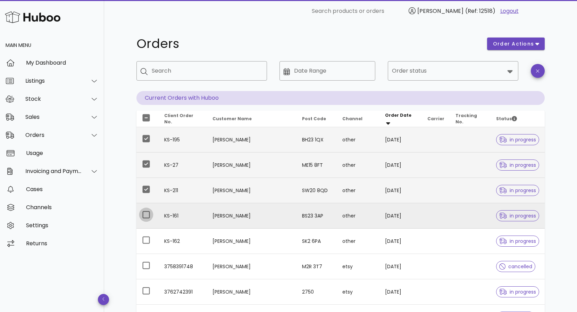
click at [144, 211] on div at bounding box center [146, 215] width 12 height 12
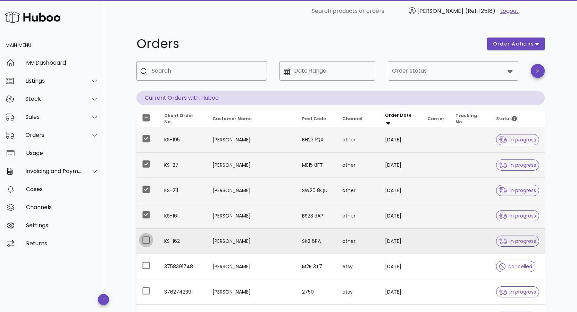
click at [146, 240] on div at bounding box center [146, 240] width 12 height 12
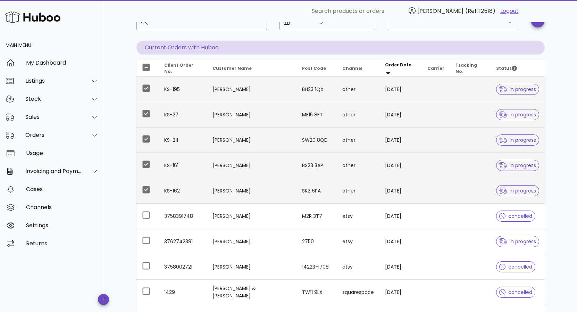
scroll to position [52, 0]
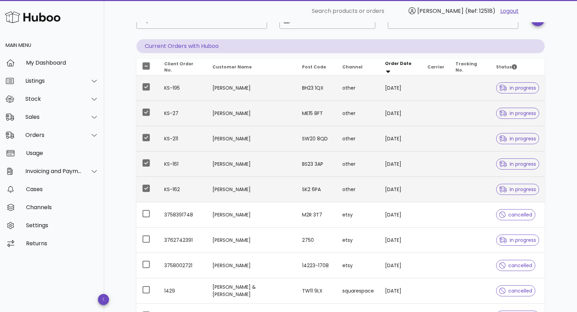
click at [559, 191] on div "Orders order actions ​ Search ​ Date Range ​ Order status Current Orders with H…" at bounding box center [341, 187] width 442 height 435
click at [224, 240] on td "[PERSON_NAME]" at bounding box center [252, 239] width 90 height 25
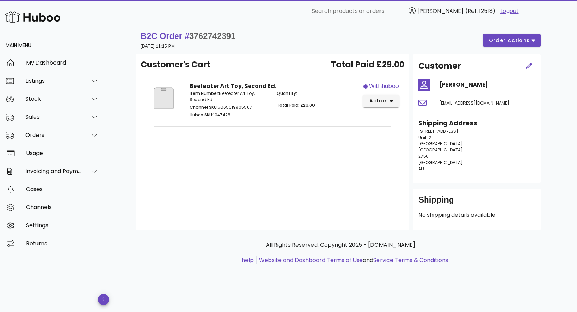
scroll to position [52, 0]
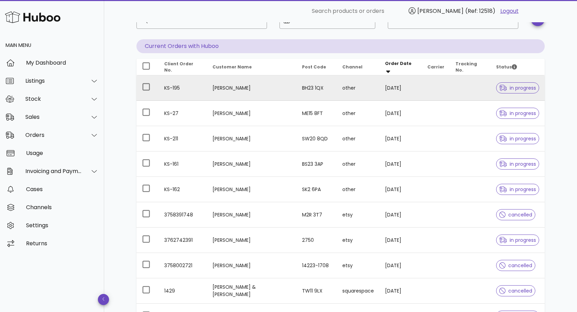
click at [227, 90] on td "[PERSON_NAME]" at bounding box center [252, 87] width 90 height 25
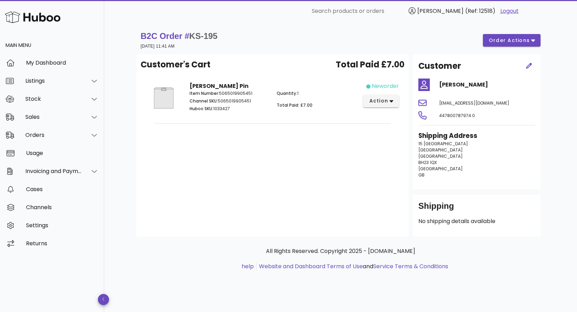
scroll to position [52, 0]
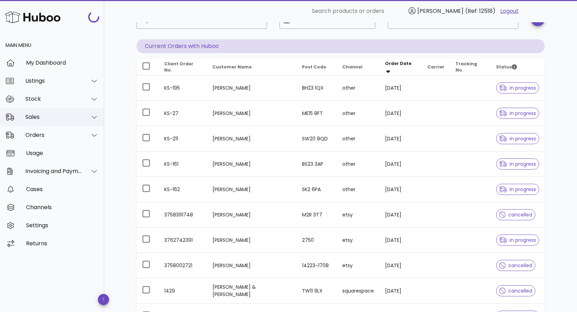
click at [44, 115] on div "Sales" at bounding box center [53, 117] width 57 height 7
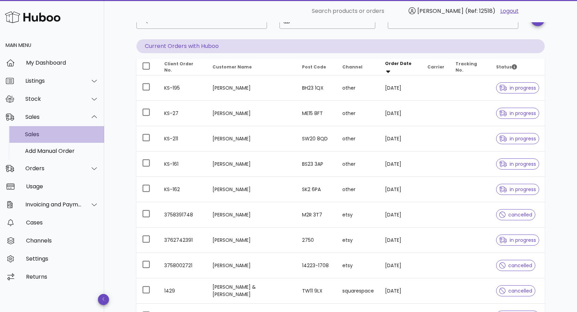
drag, startPoint x: 35, startPoint y: 136, endPoint x: 34, endPoint y: 142, distance: 5.2
click at [35, 136] on div "Sales" at bounding box center [62, 134] width 74 height 7
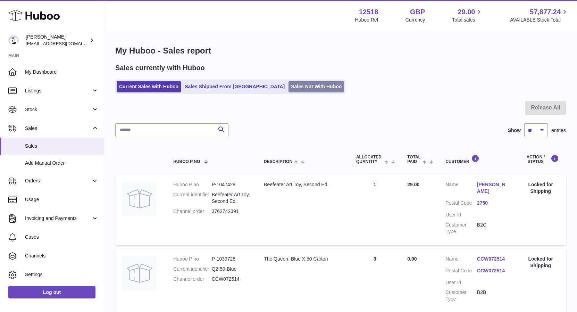
click at [289, 88] on link "Sales Not With Huboo" at bounding box center [317, 86] width 56 height 11
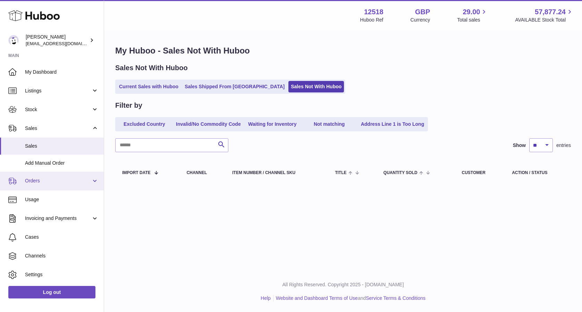
drag, startPoint x: 41, startPoint y: 179, endPoint x: 36, endPoint y: 187, distance: 9.1
click at [41, 179] on span "Orders" at bounding box center [58, 180] width 66 height 7
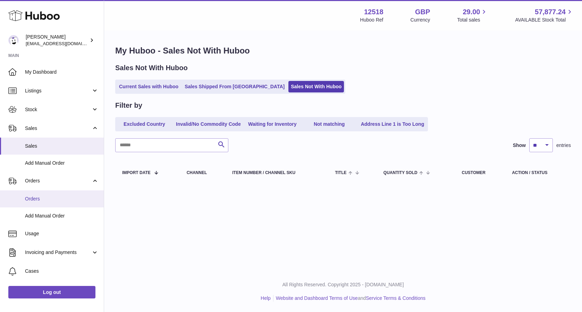
click at [33, 198] on span "Orders" at bounding box center [62, 198] width 74 height 7
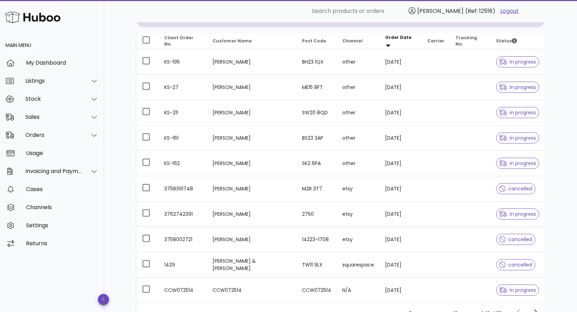
scroll to position [80, 0]
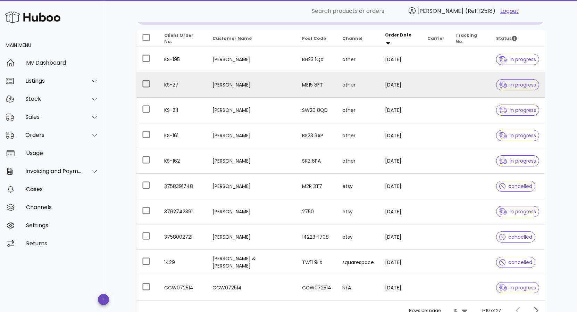
click at [233, 84] on td "[PERSON_NAME]" at bounding box center [252, 84] width 90 height 25
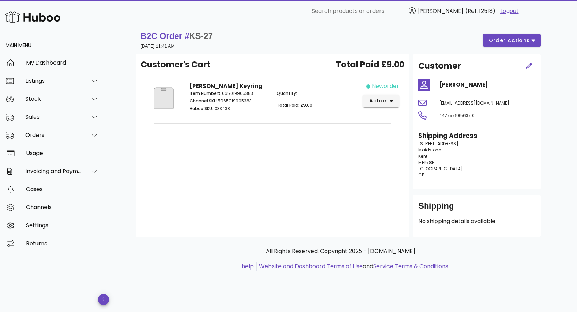
scroll to position [80, 0]
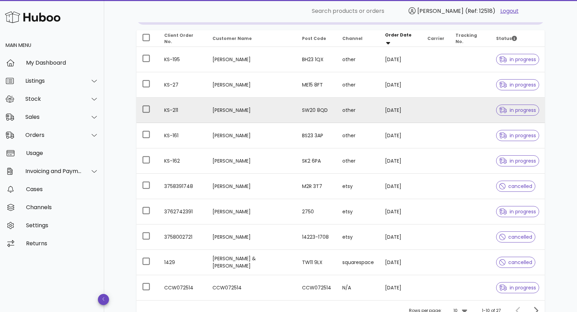
click at [245, 110] on td "[PERSON_NAME]" at bounding box center [252, 110] width 90 height 25
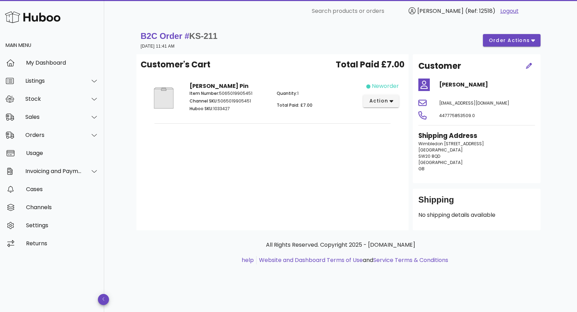
scroll to position [80, 0]
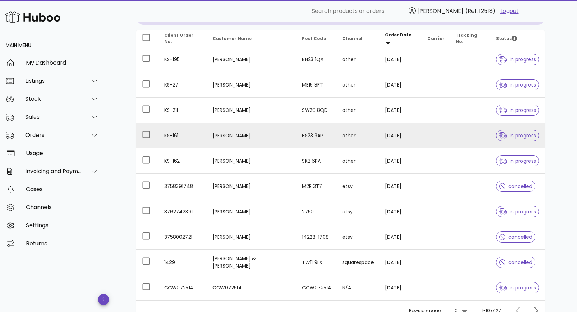
click at [231, 135] on td "[PERSON_NAME]" at bounding box center [252, 135] width 90 height 25
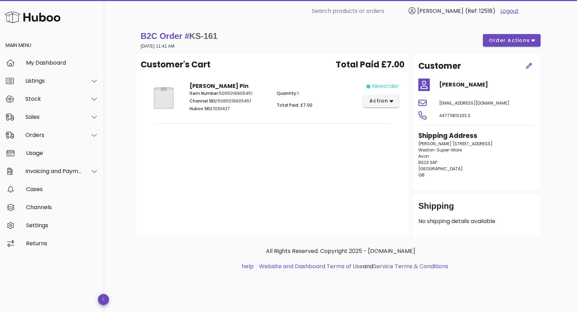
click at [305, 157] on div "Customer's Cart Total Paid £7.00 Anne Boleyn Pin Item Number: 5065019905451 Cha…" at bounding box center [272, 145] width 272 height 182
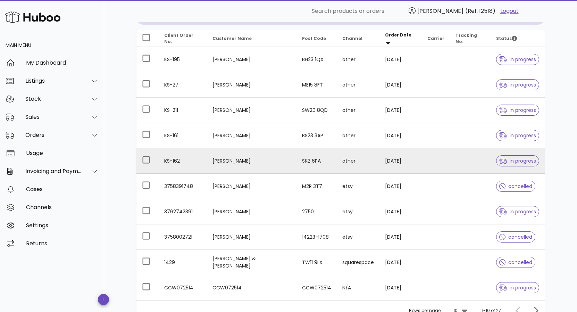
click at [233, 163] on td "Laura Hounsome" at bounding box center [252, 160] width 90 height 25
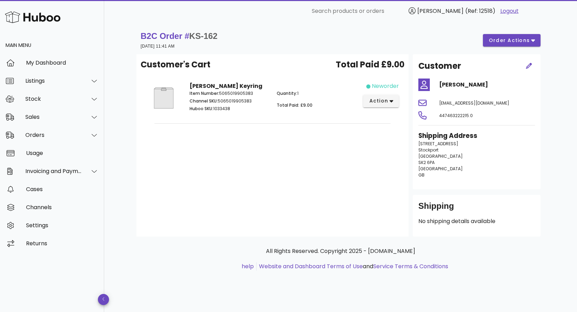
click at [235, 90] on div "Item Number: 5065019905383 Channel SKU: 5065019905383 Huboo SKU: 1033438" at bounding box center [228, 102] width 87 height 32
click at [238, 85] on strong "Anne Boleyn Keyring" at bounding box center [226, 86] width 73 height 8
click at [223, 113] on div "Item Number: 5065019905383 Channel SKU: 5065019905383 Huboo SKU: 1033438" at bounding box center [228, 102] width 87 height 32
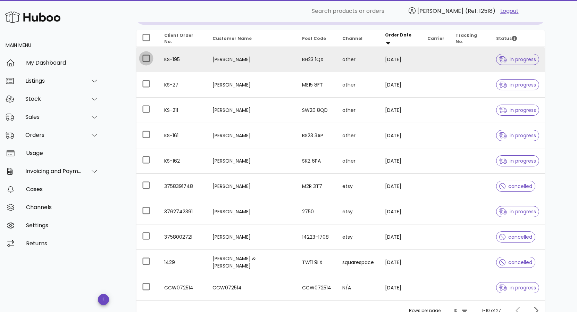
click at [148, 59] on div at bounding box center [146, 58] width 12 height 12
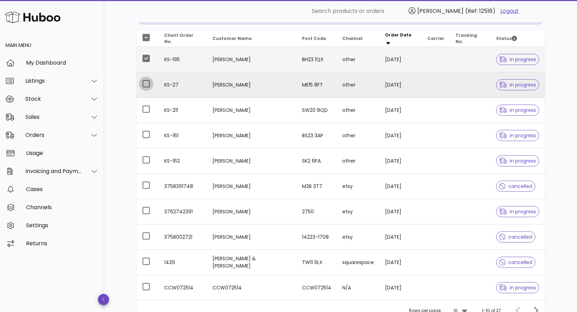
click at [146, 81] on div at bounding box center [146, 84] width 12 height 12
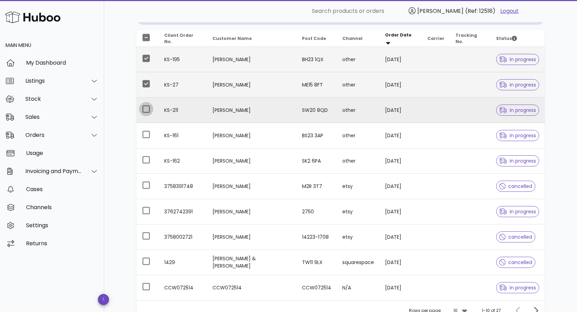
click at [146, 108] on div at bounding box center [146, 109] width 12 height 12
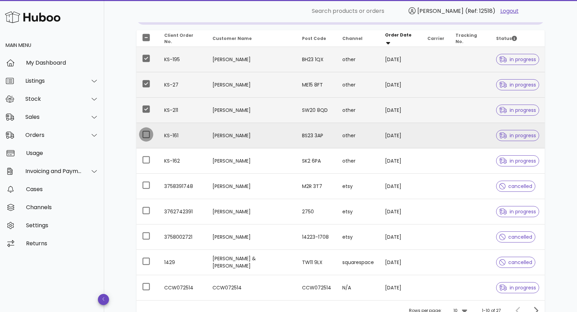
drag, startPoint x: 147, startPoint y: 130, endPoint x: 147, endPoint y: 133, distance: 3.8
click at [147, 130] on div at bounding box center [146, 134] width 12 height 12
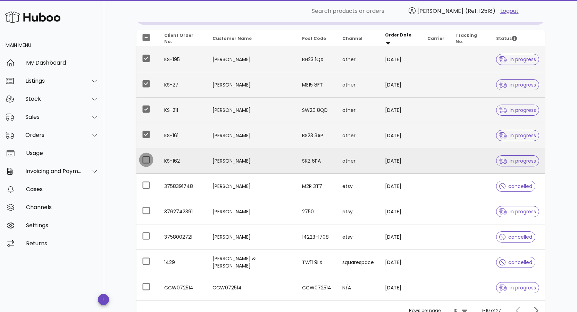
click at [147, 158] on div at bounding box center [146, 160] width 12 height 12
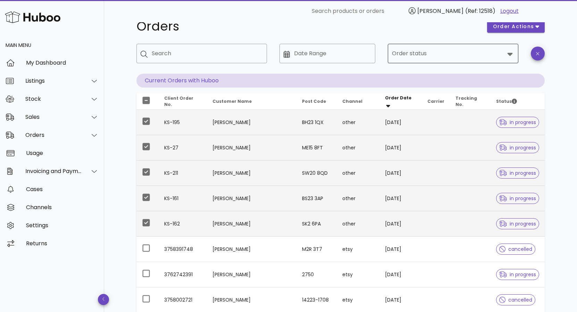
scroll to position [18, 0]
click at [510, 52] on icon at bounding box center [509, 53] width 5 height 3
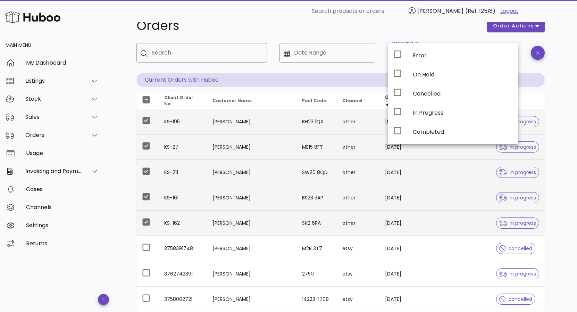
click at [564, 82] on div "Orders order actions ​ Search ​ Date Range ​ Order status Current Orders with H…" at bounding box center [340, 221] width 473 height 435
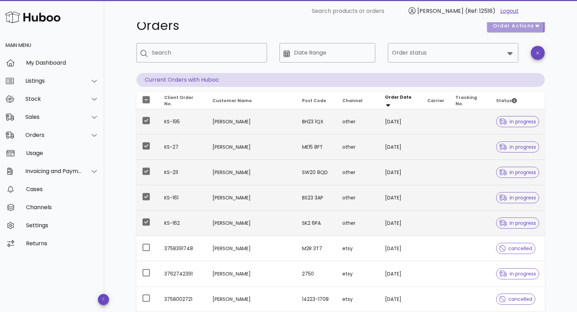
click at [540, 26] on button "order actions" at bounding box center [516, 25] width 58 height 13
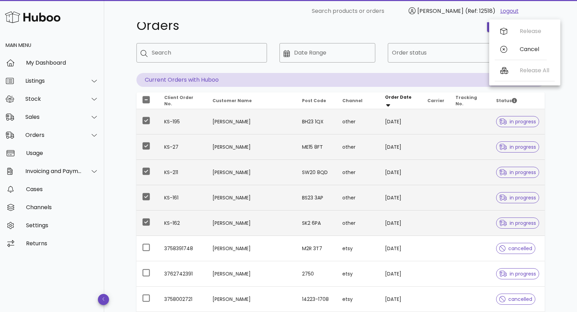
click at [528, 32] on div "Release Cancel" at bounding box center [521, 41] width 52 height 39
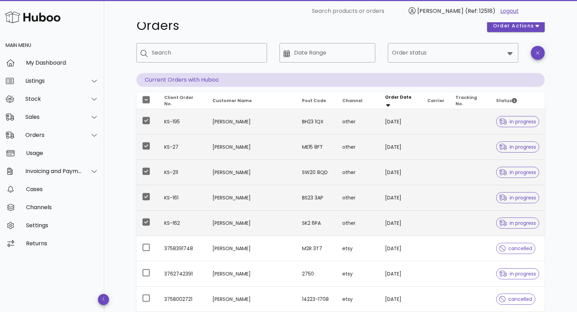
click at [567, 55] on div "Orders order actions ​ Search ​ Date Range ​ Order status Current Orders with H…" at bounding box center [340, 221] width 473 height 435
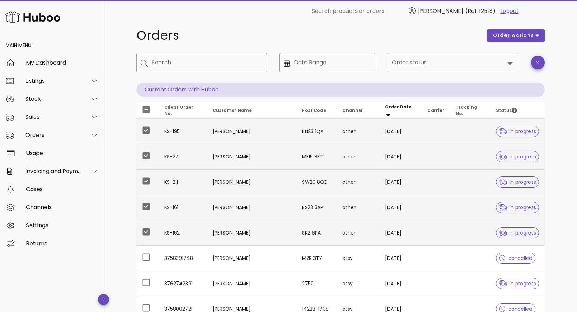
scroll to position [0, 0]
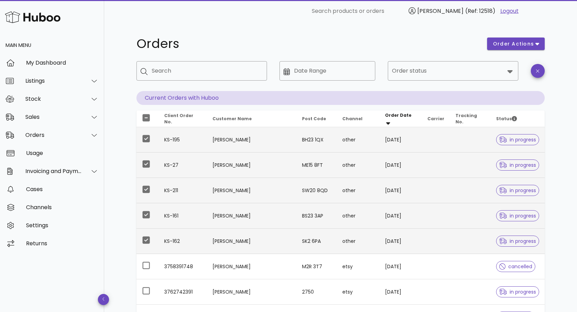
click at [568, 78] on div "Orders order actions ​ Search ​ Date Range ​ Order status Current Orders with H…" at bounding box center [340, 239] width 473 height 435
click at [46, 61] on div "My Dashboard" at bounding box center [62, 62] width 73 height 7
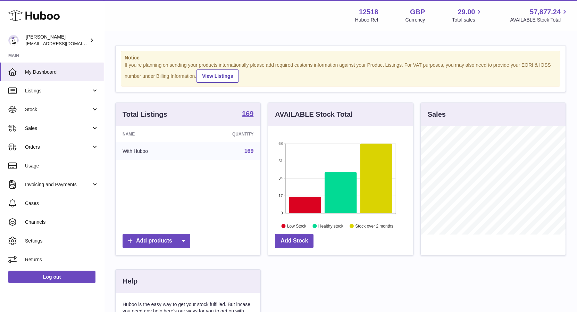
scroll to position [108, 145]
